Goal: Find specific page/section: Find specific page/section

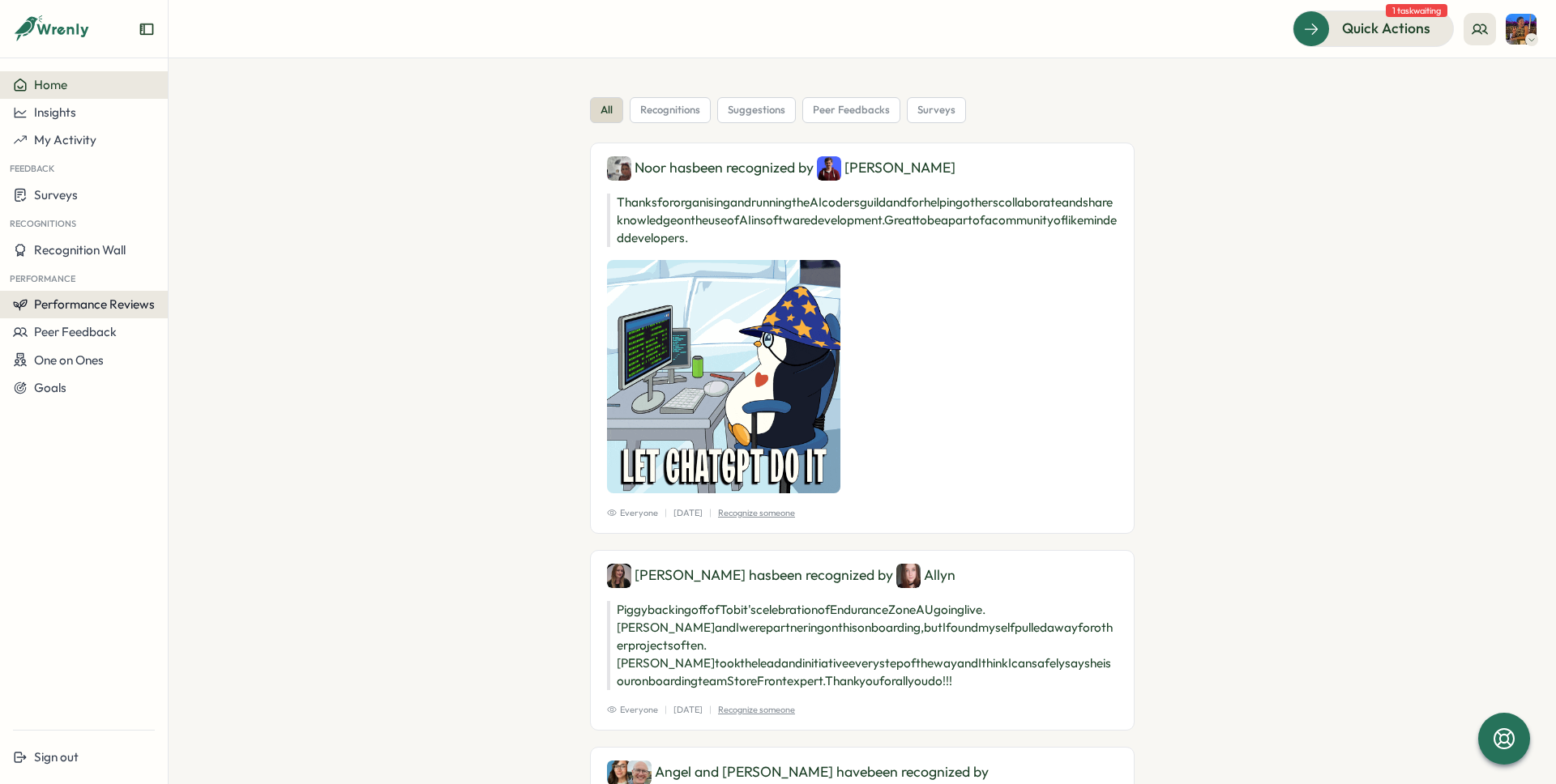
click at [73, 298] on span "Performance Reviews" at bounding box center [95, 304] width 121 height 15
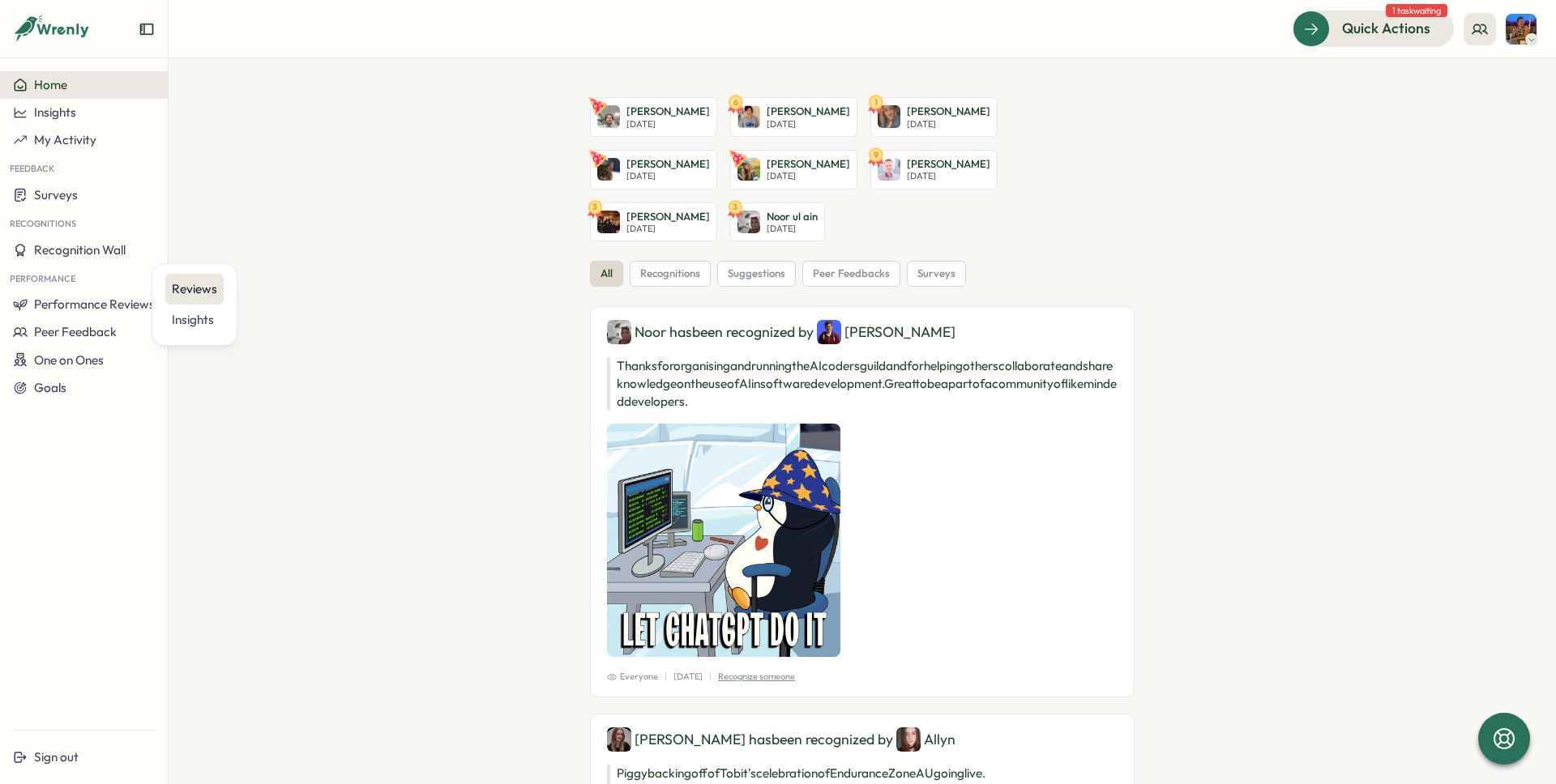
click at [190, 291] on div "Reviews" at bounding box center [195, 288] width 45 height 18
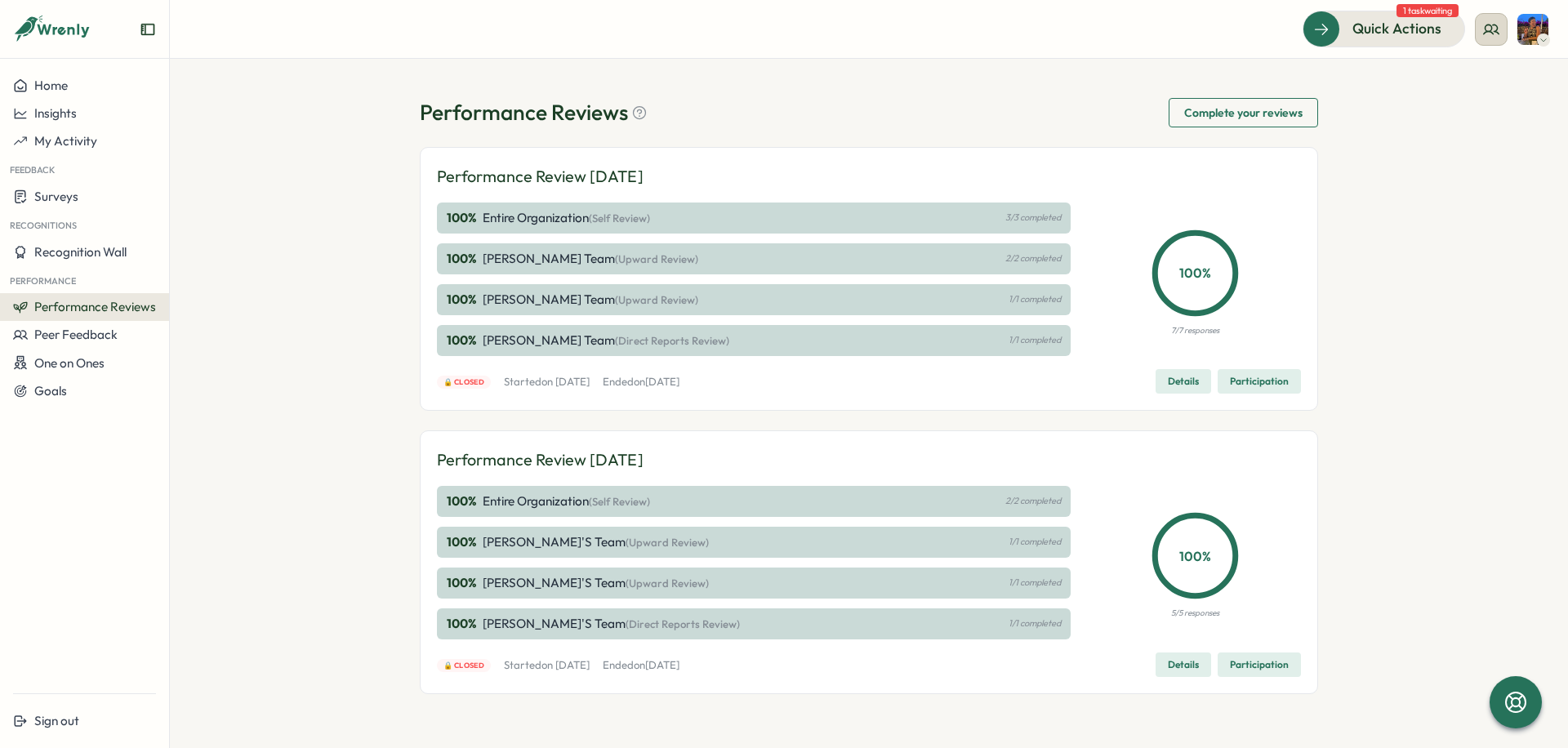
click at [1489, 31] on icon at bounding box center [1491, 29] width 14 height 9
click at [1488, 81] on div "My Team" at bounding box center [1492, 80] width 103 height 18
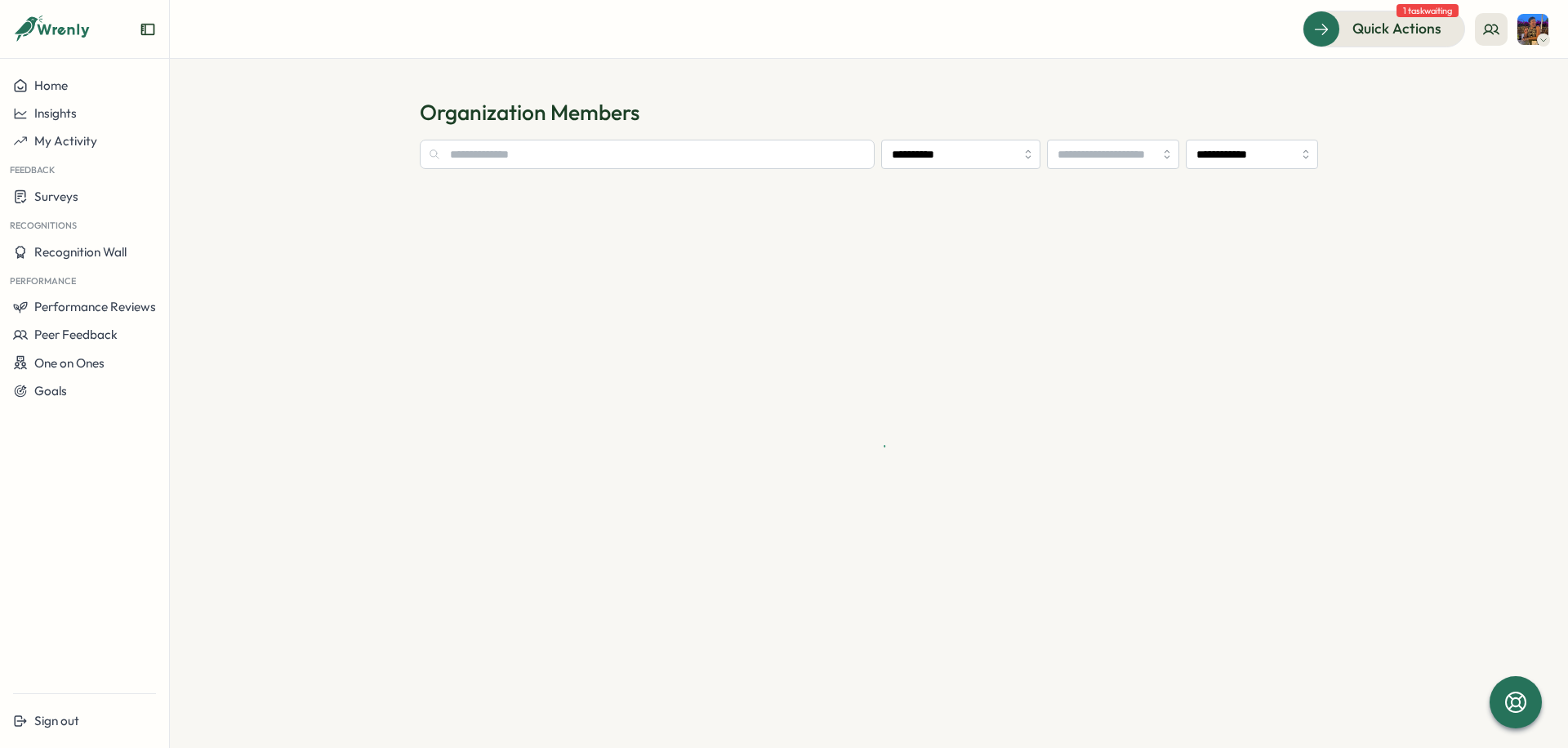
type input "**********"
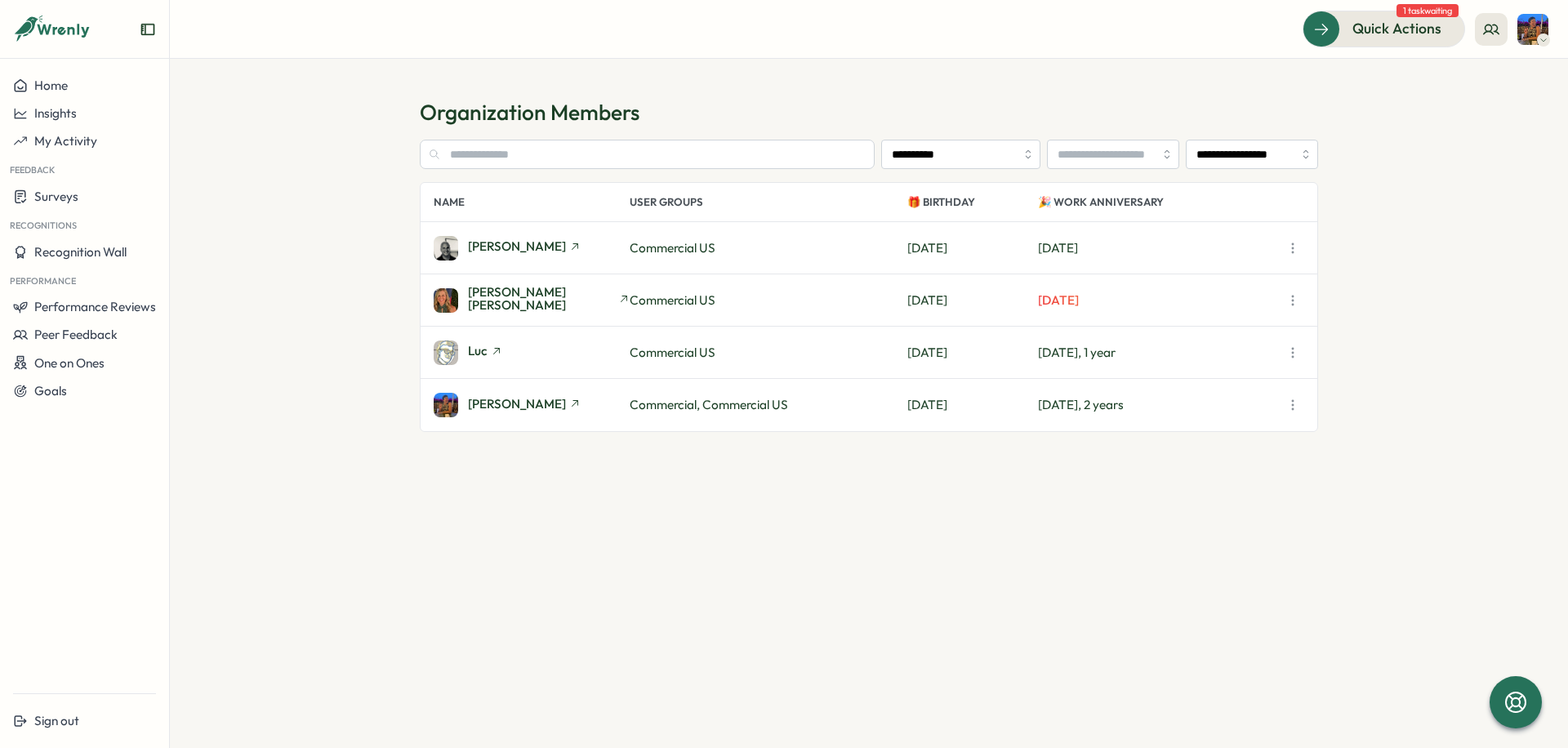
click at [1186, 414] on div "[PERSON_NAME] Commercial, Commercial US [DATE] [DATE], 2 years" at bounding box center [869, 405] width 897 height 52
click at [501, 398] on span "[PERSON_NAME]" at bounding box center [517, 404] width 98 height 12
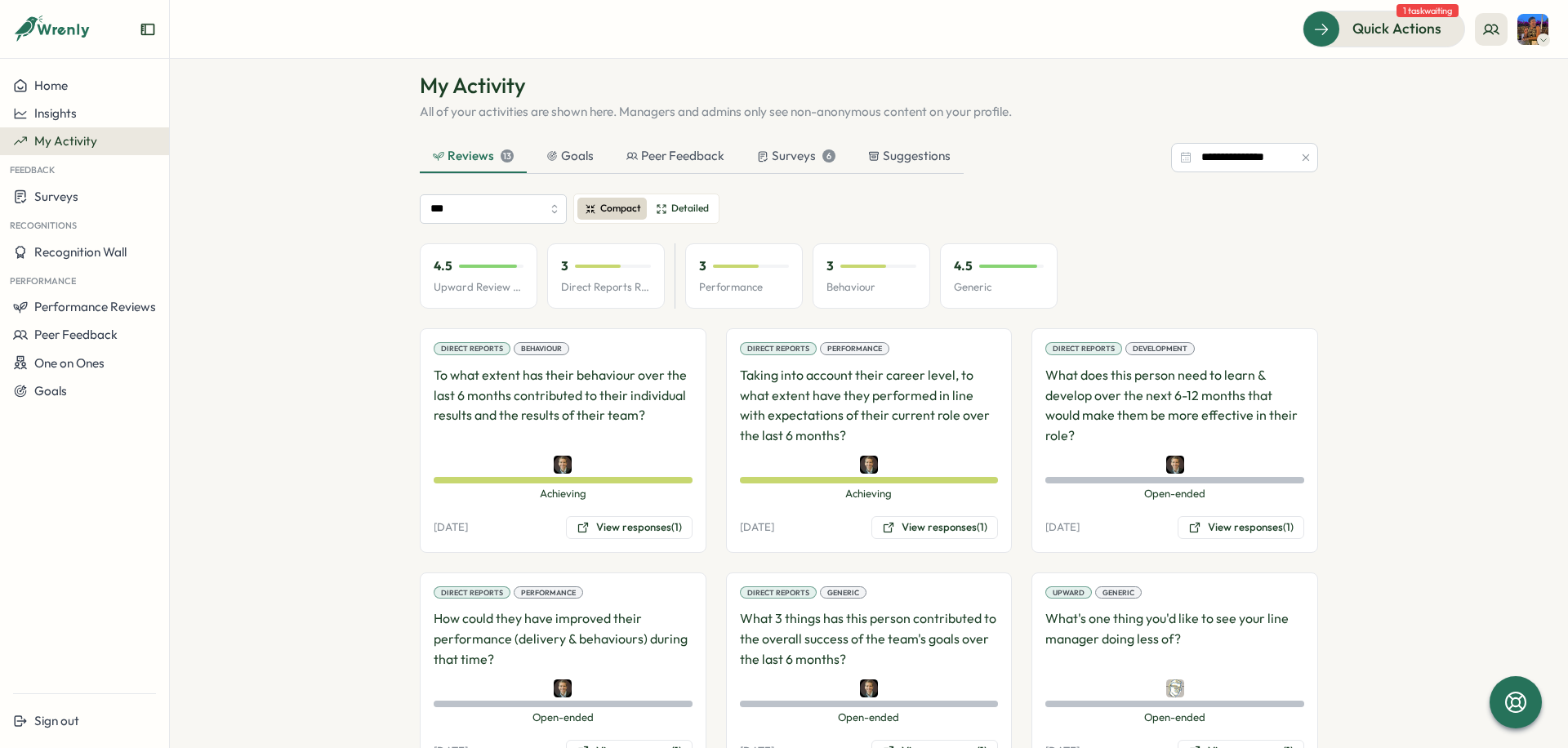
scroll to position [30, 0]
click at [686, 206] on span "Detailed" at bounding box center [690, 206] width 37 height 15
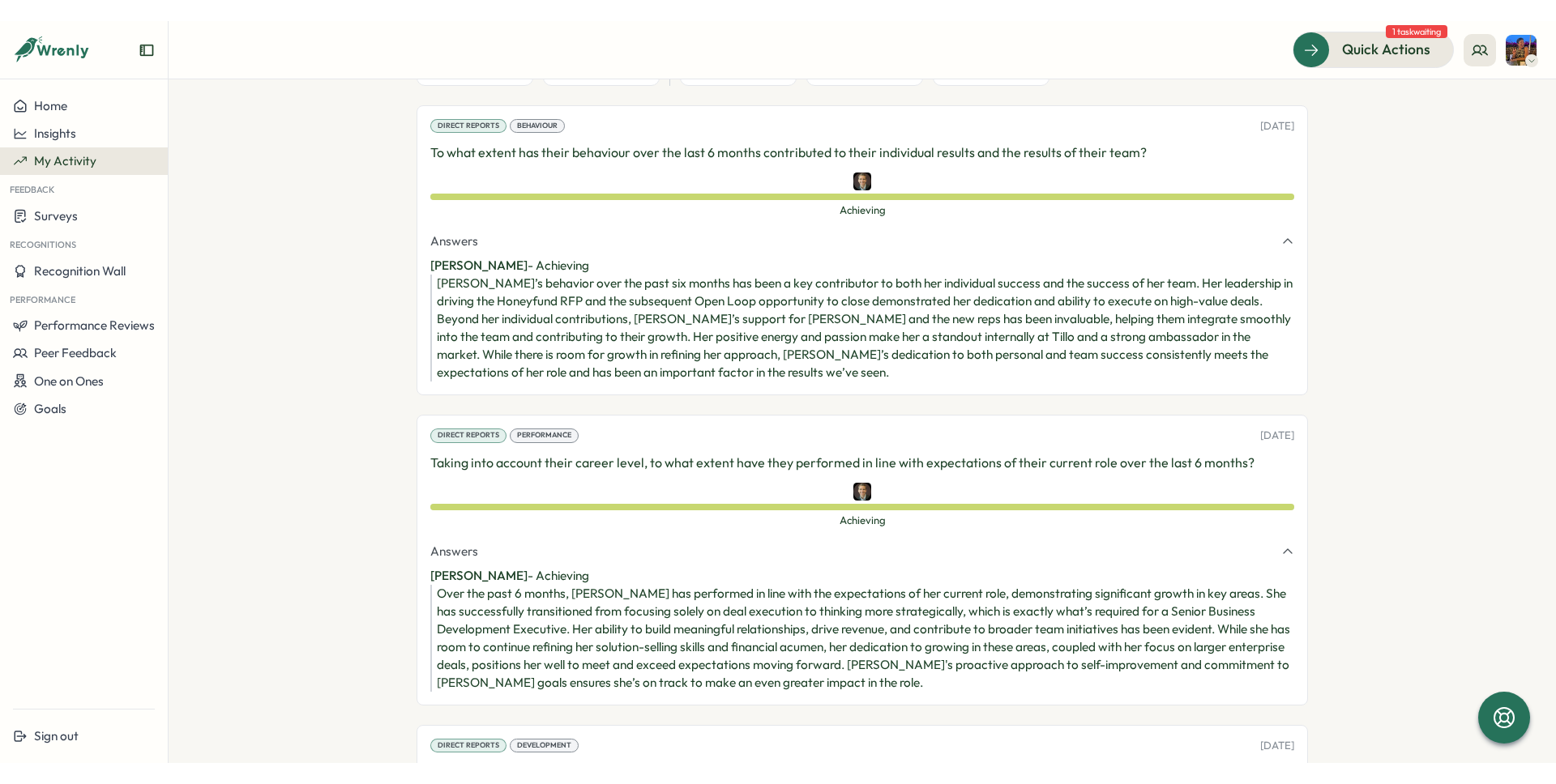
scroll to position [270, 0]
